Goal: Task Accomplishment & Management: Manage account settings

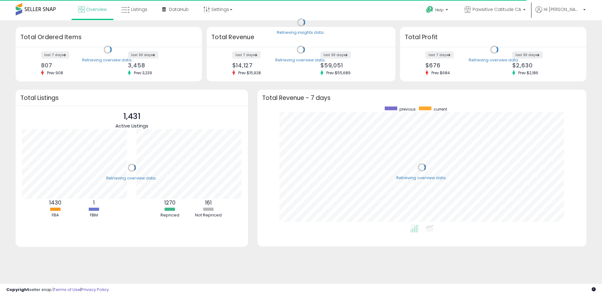
scroll to position [118, 316]
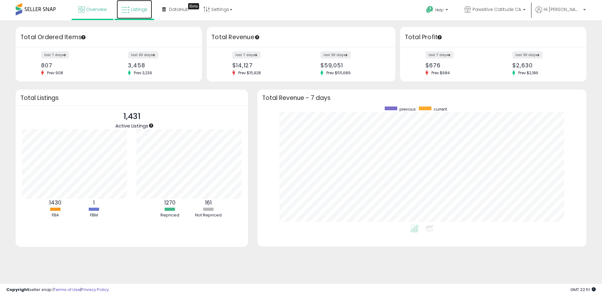
click at [132, 11] on span "Listings" at bounding box center [139, 9] width 16 height 6
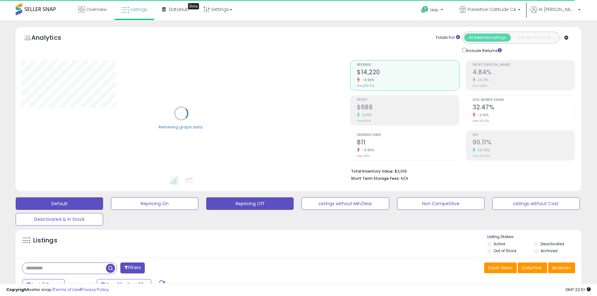
click at [257, 204] on button "Repricing Off" at bounding box center [249, 203] width 87 height 13
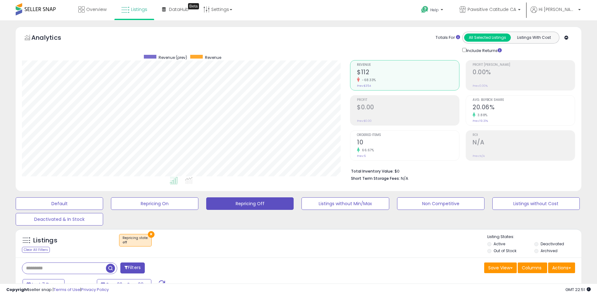
scroll to position [128, 328]
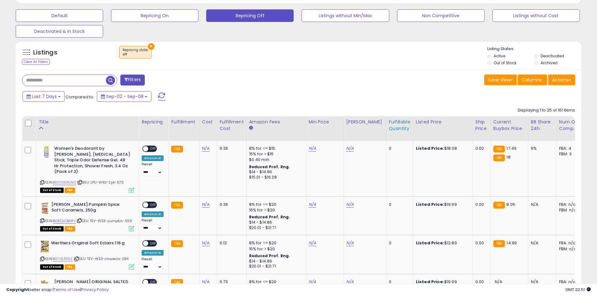
click at [394, 127] on div "Fulfillable Quantity" at bounding box center [400, 125] width 22 height 13
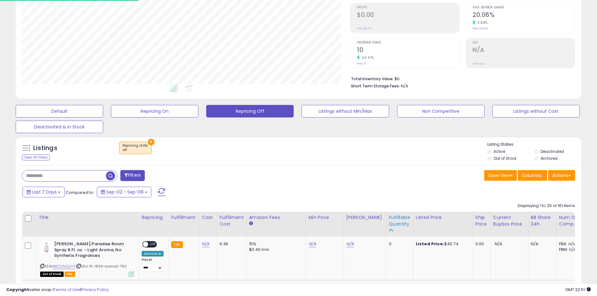
scroll to position [188, 0]
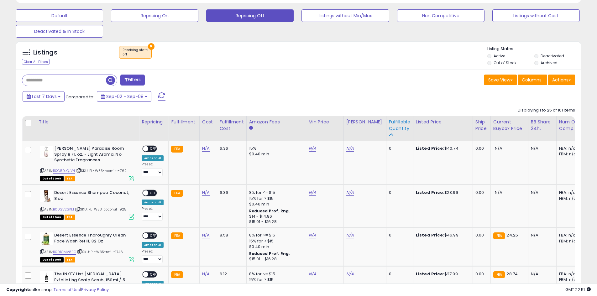
click at [389, 131] on div "Fulfillable Quantity" at bounding box center [400, 125] width 22 height 13
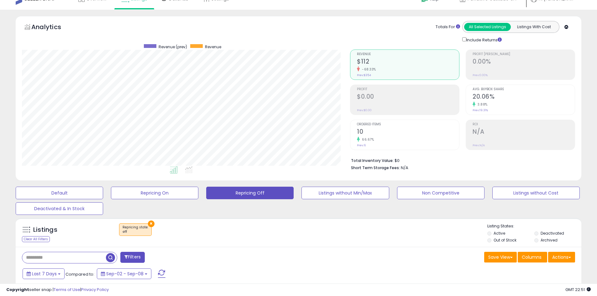
scroll to position [0, 0]
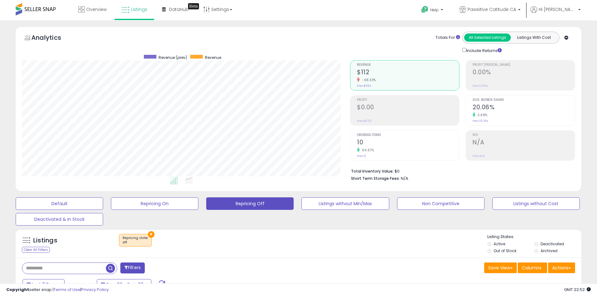
click at [342, 255] on div "Listings Clear All Filters × Repricing state : off Active" at bounding box center [299, 243] width 566 height 29
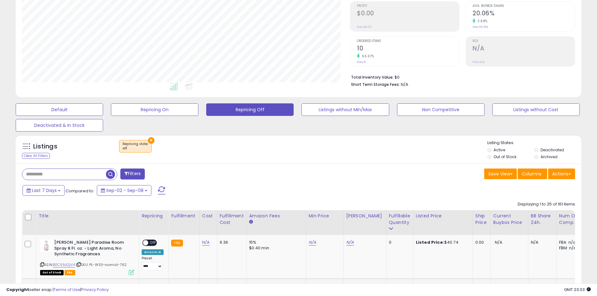
scroll to position [188, 0]
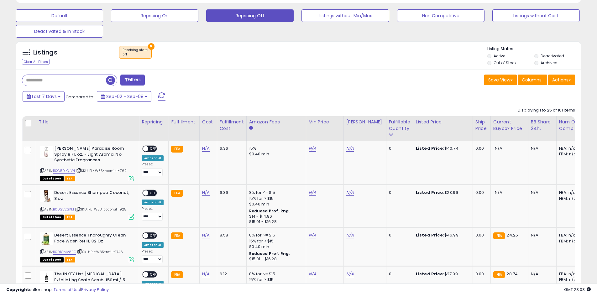
click at [152, 46] on button "×" at bounding box center [151, 46] width 7 height 7
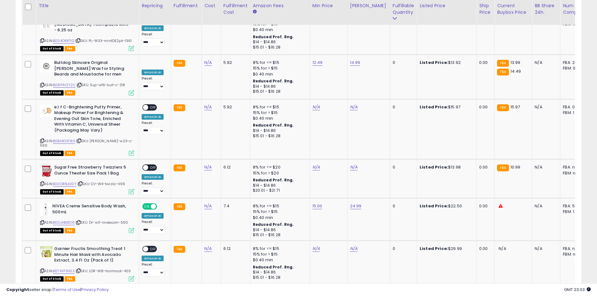
scroll to position [1026, 0]
